Goal: Task Accomplishment & Management: Complete application form

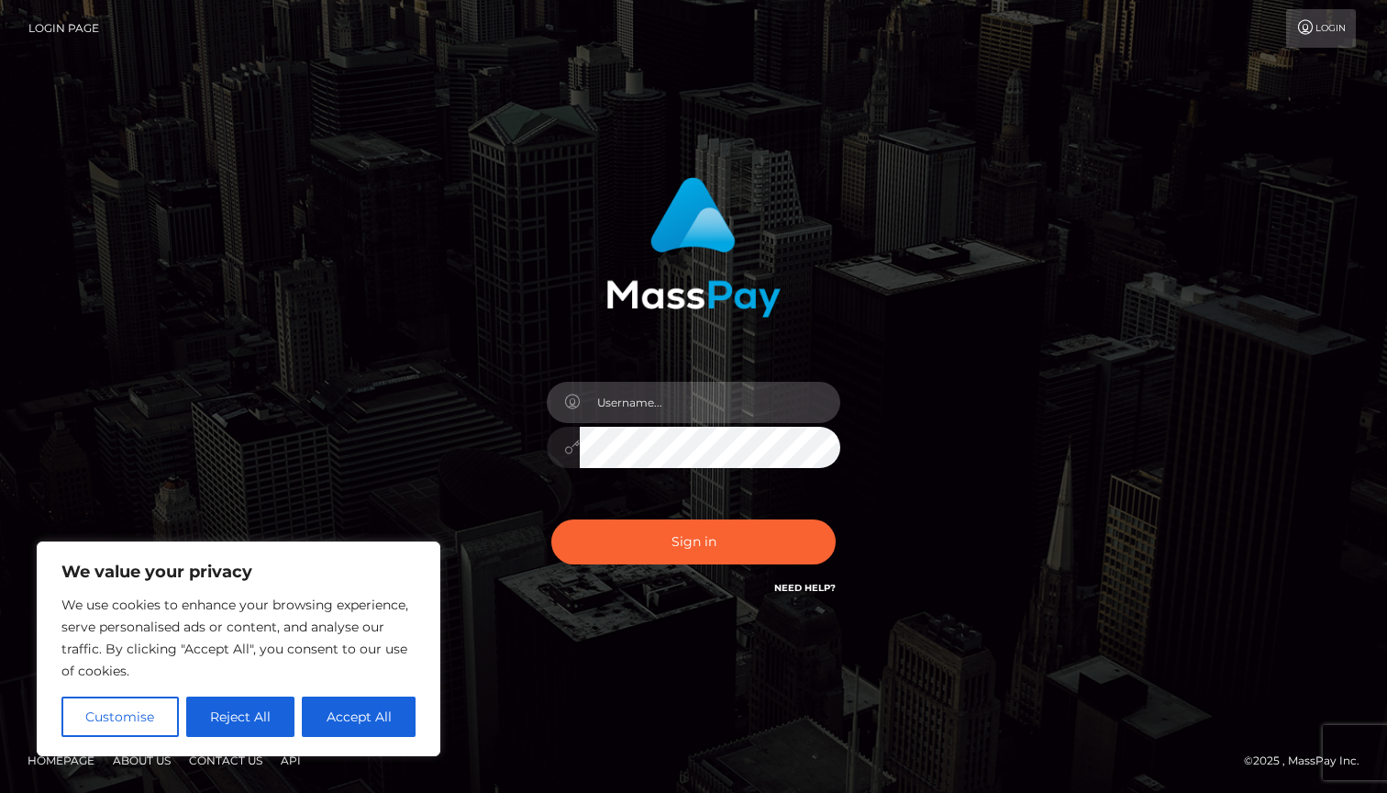
type input "[DEMOGRAPHIC_DATA]"
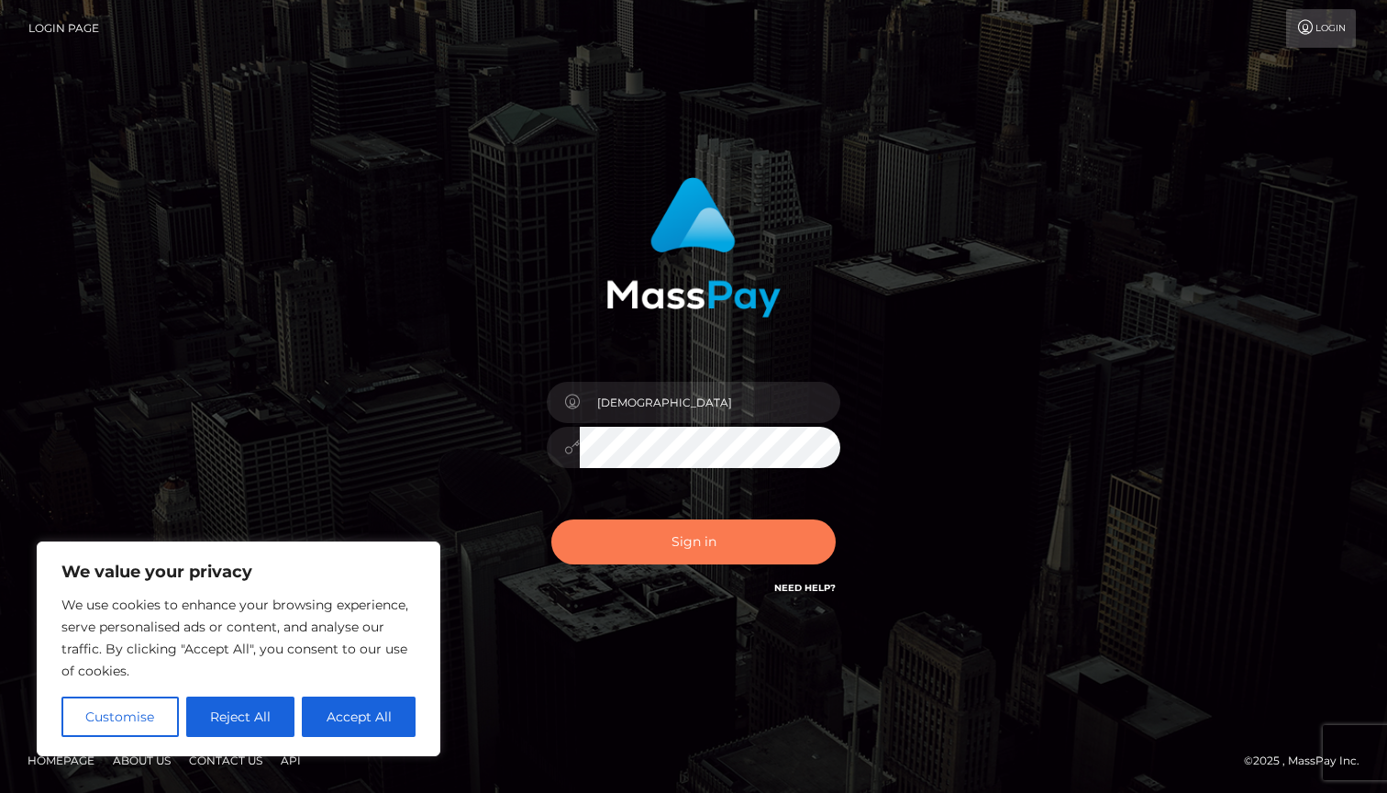
click at [721, 560] on button "Sign in" at bounding box center [693, 541] width 284 height 45
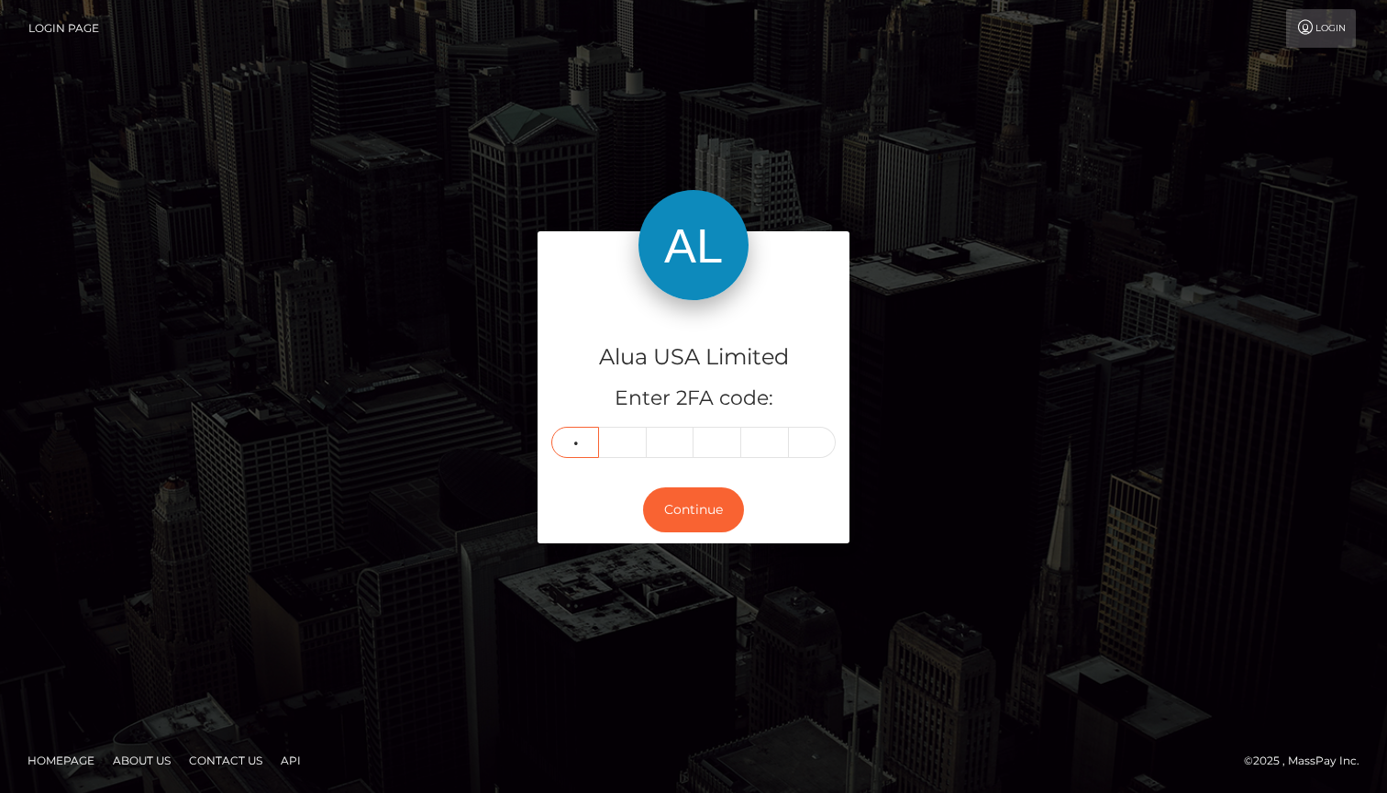
type input "0"
type input "1"
type input "3"
type input "1"
type input "0"
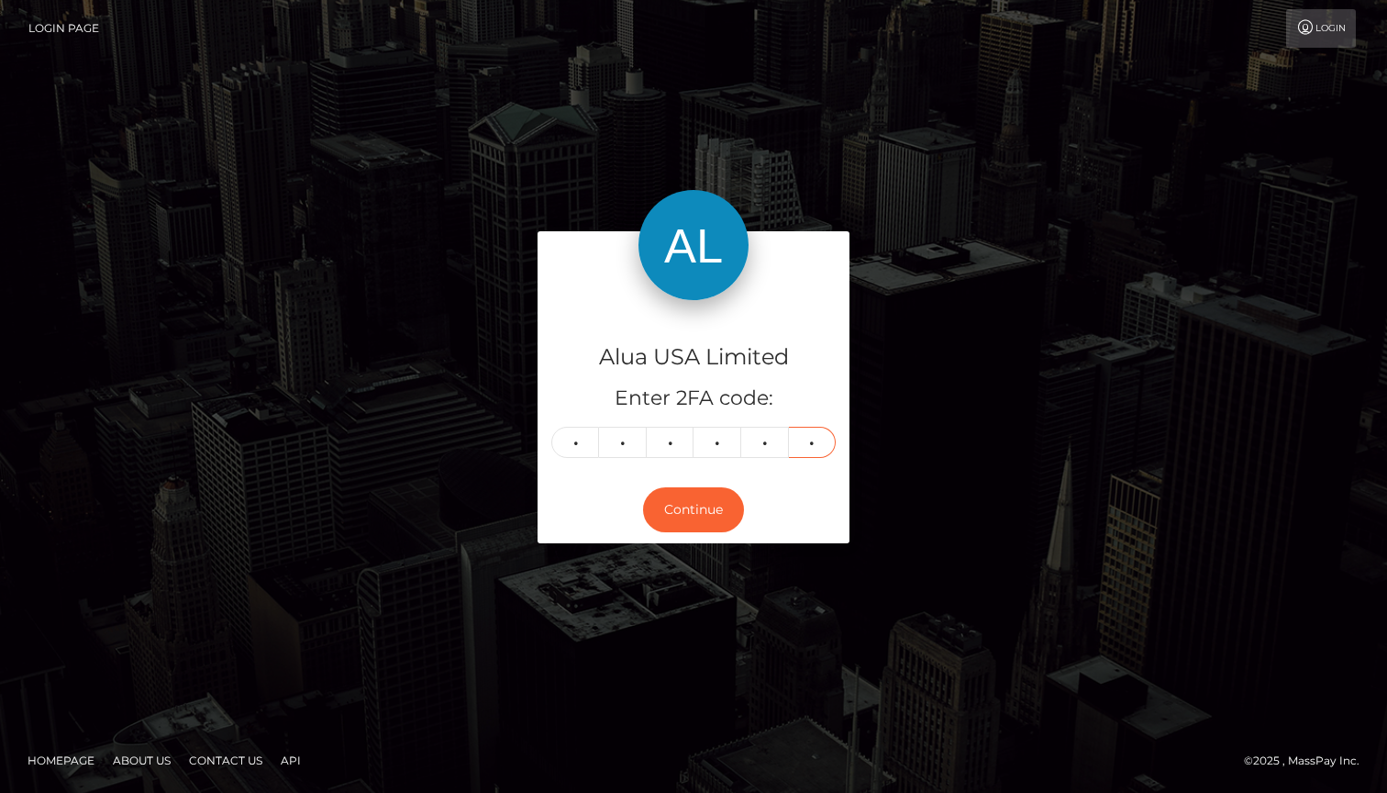
type input "3"
click at [709, 478] on div "Continue" at bounding box center [694, 509] width 312 height 67
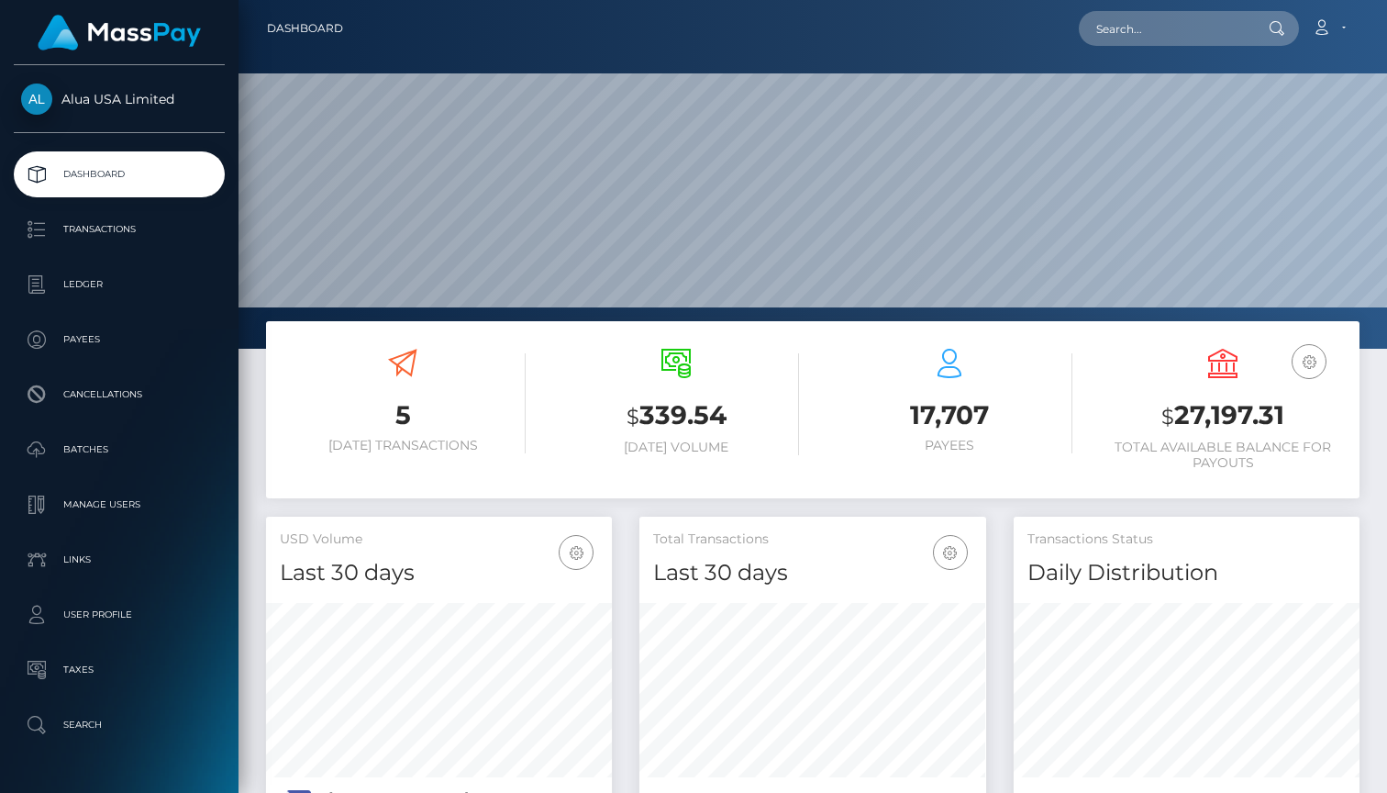
scroll to position [324, 347]
click at [71, 605] on p "User Profile" at bounding box center [119, 615] width 196 height 28
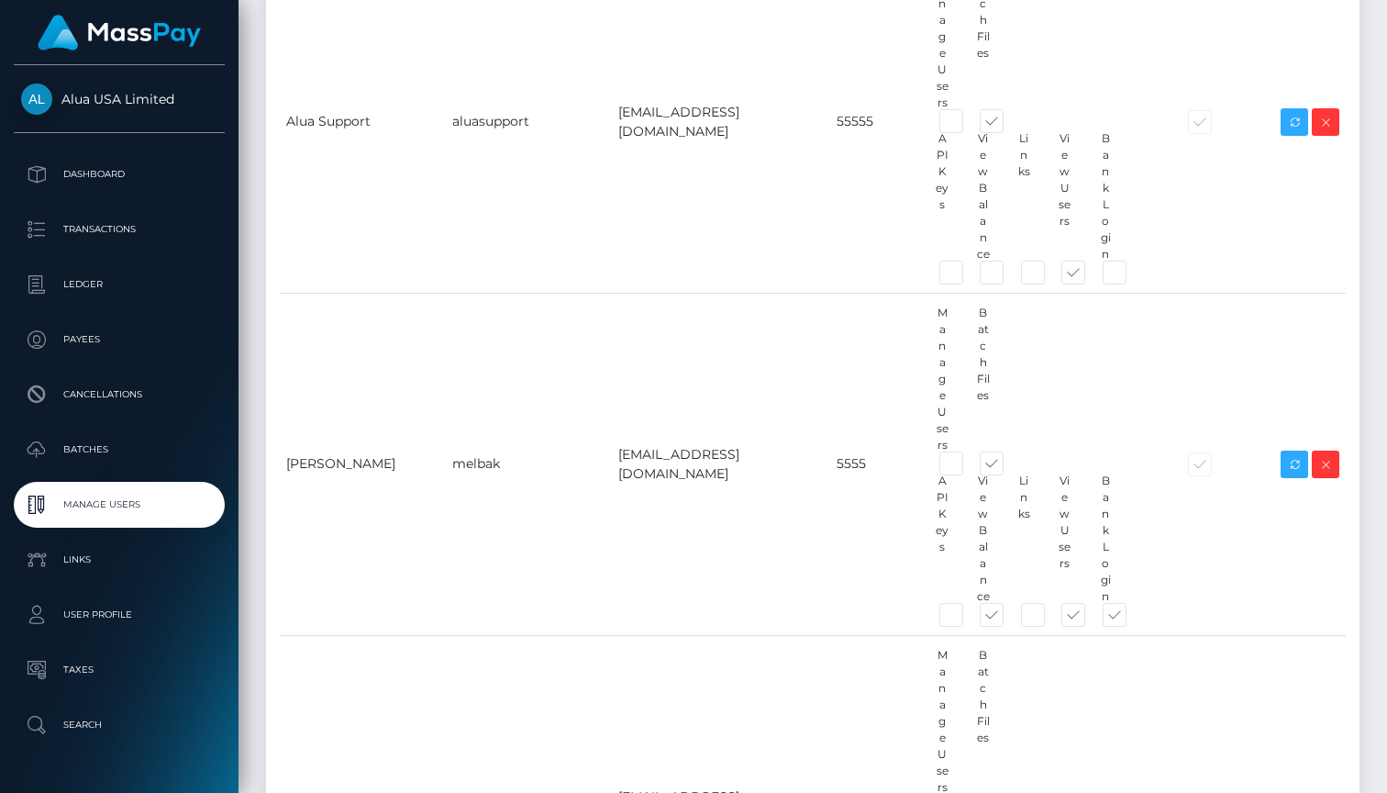
scroll to position [645, 0]
type input "[PERSON_NAME]"
type input "[PERSON_NAME][EMAIL_ADDRESS][DOMAIN_NAME]"
type input "Benas"
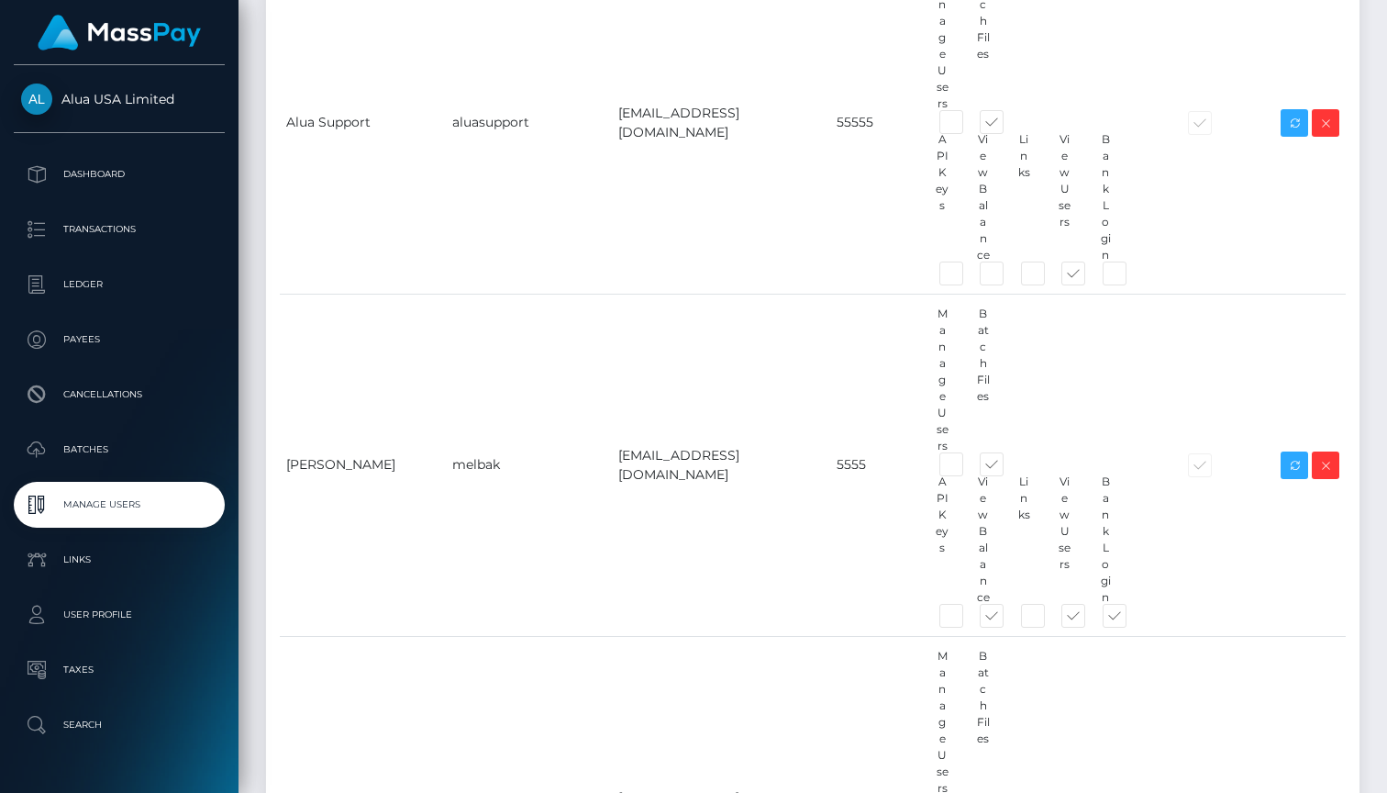
type input "P"
type input "Paulikas"
paste input "‭+370 (608) 67 114‬"
type input "‭[PHONE_NUMBER]‬"
